Goal: Task Accomplishment & Management: Manage account settings

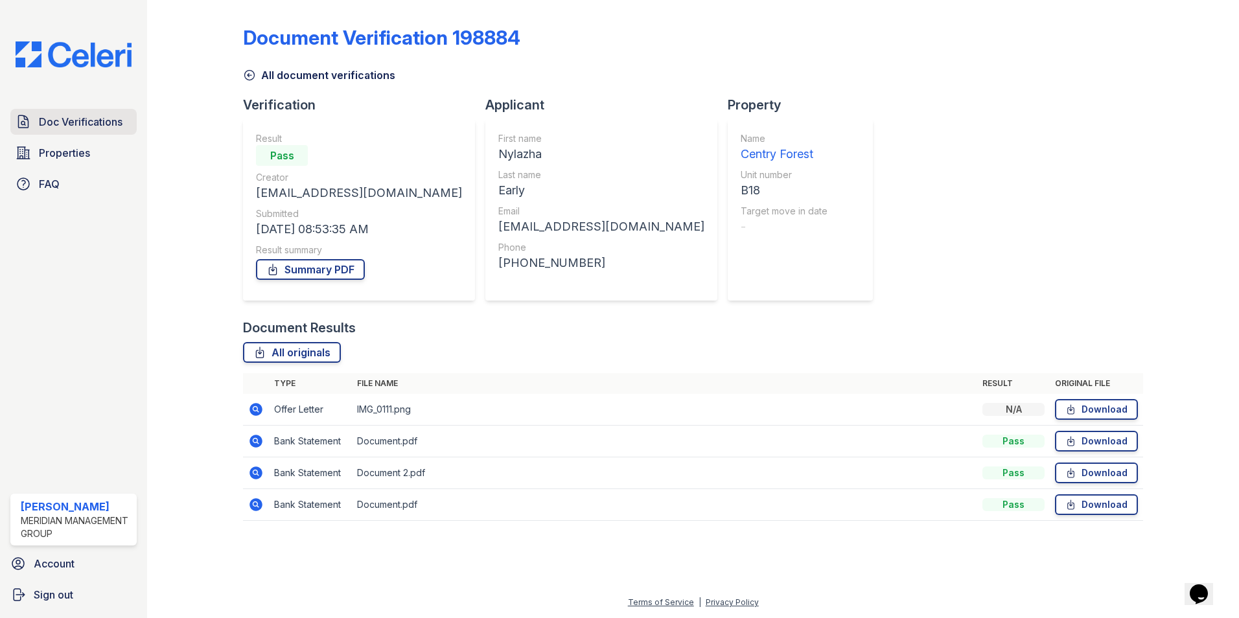
click at [110, 123] on span "Doc Verifications" at bounding box center [81, 122] width 84 height 16
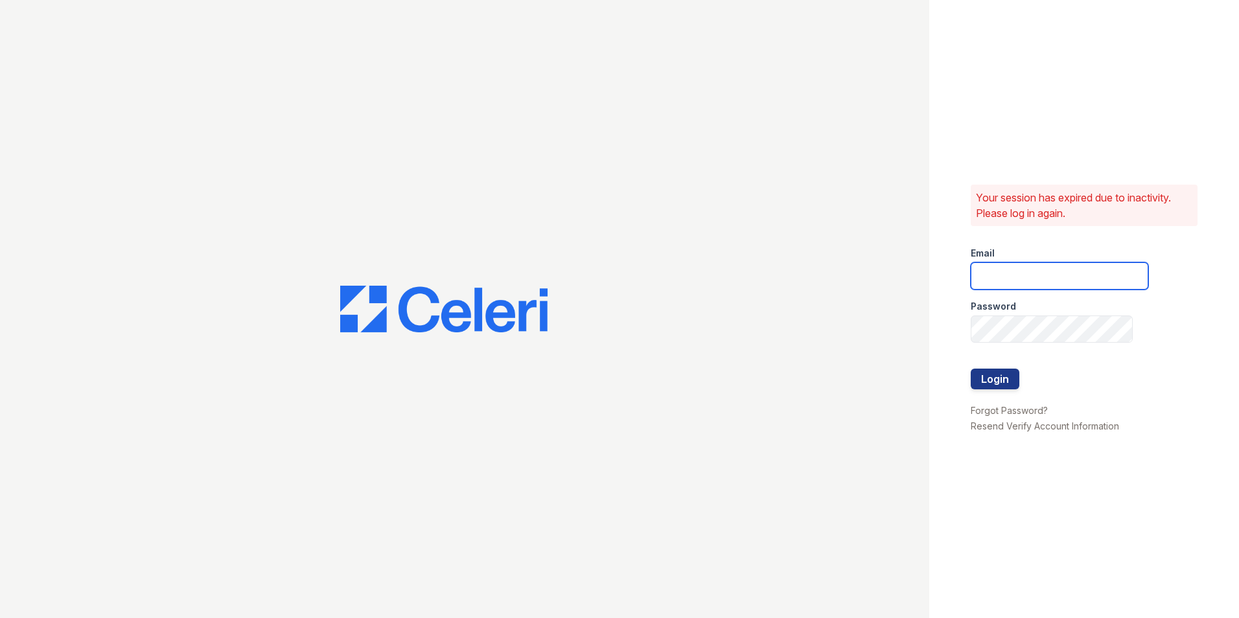
type input "[PERSON_NAME][EMAIL_ADDRESS][DOMAIN_NAME]"
click at [991, 376] on button "Login" at bounding box center [995, 379] width 49 height 21
